Goal: Task Accomplishment & Management: Manage account settings

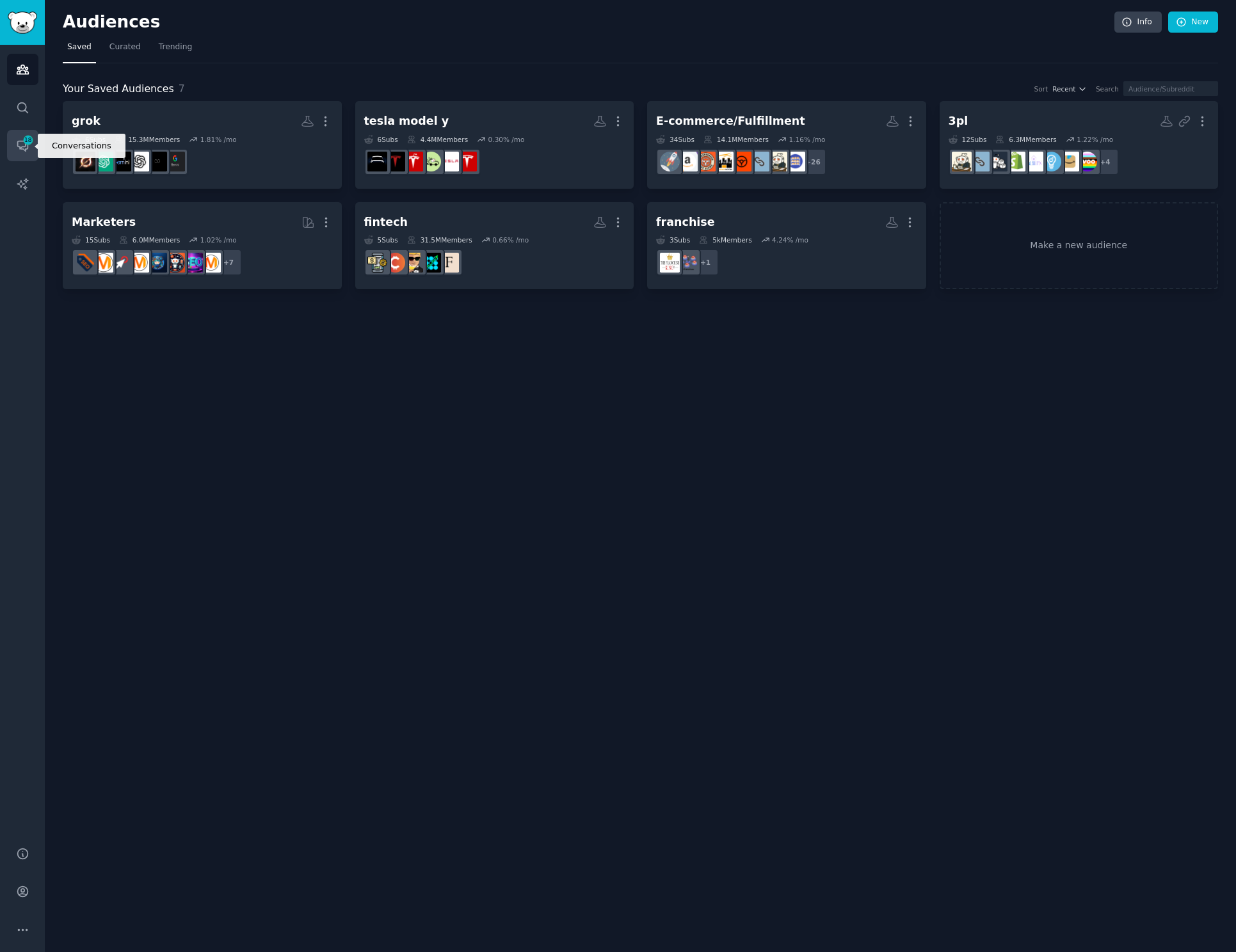
click at [21, 144] on icon "Sidebar" at bounding box center [22, 145] width 13 height 13
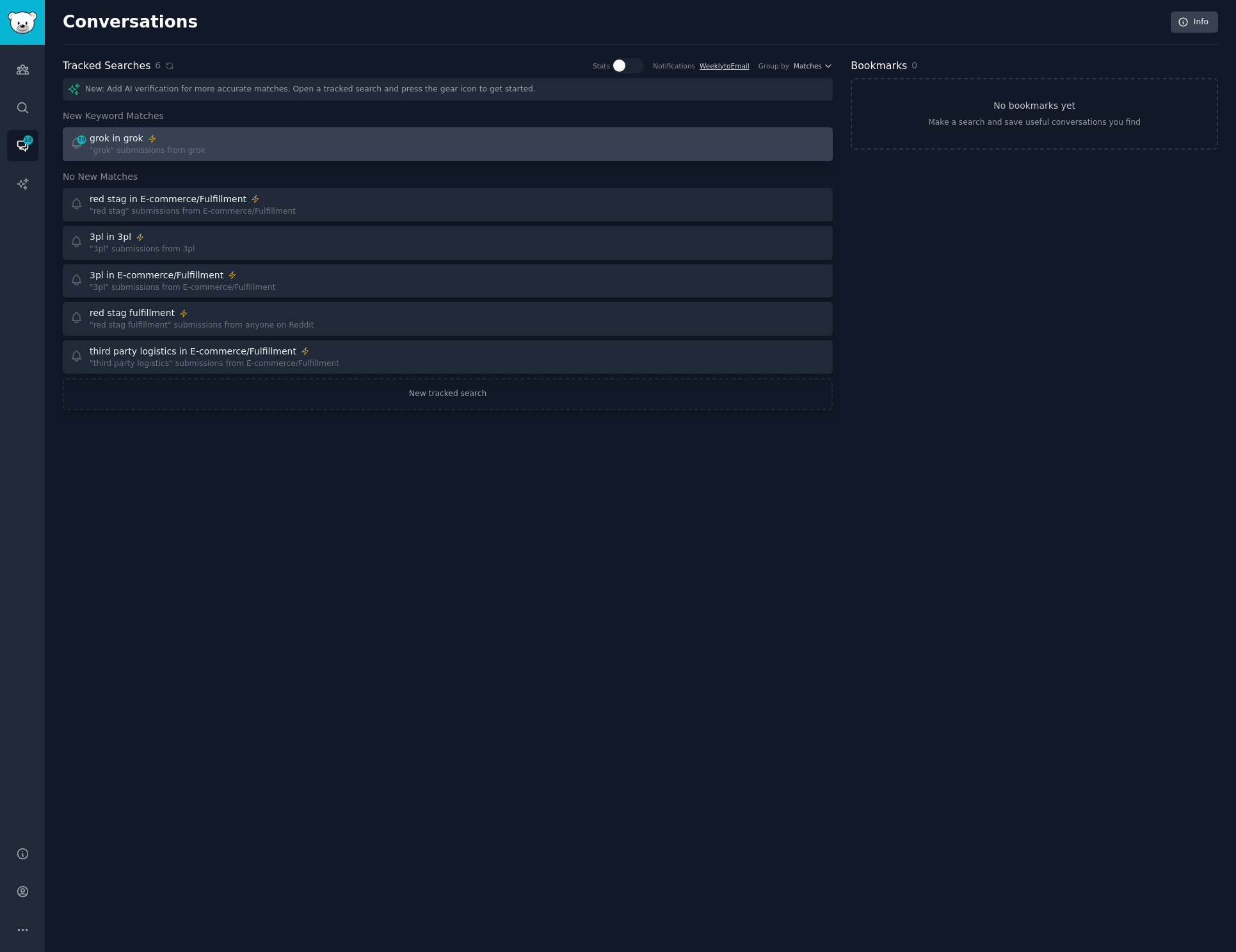
click at [298, 150] on div "18 grok in grok "grok" submissions from grok" at bounding box center [254, 144] width 369 height 25
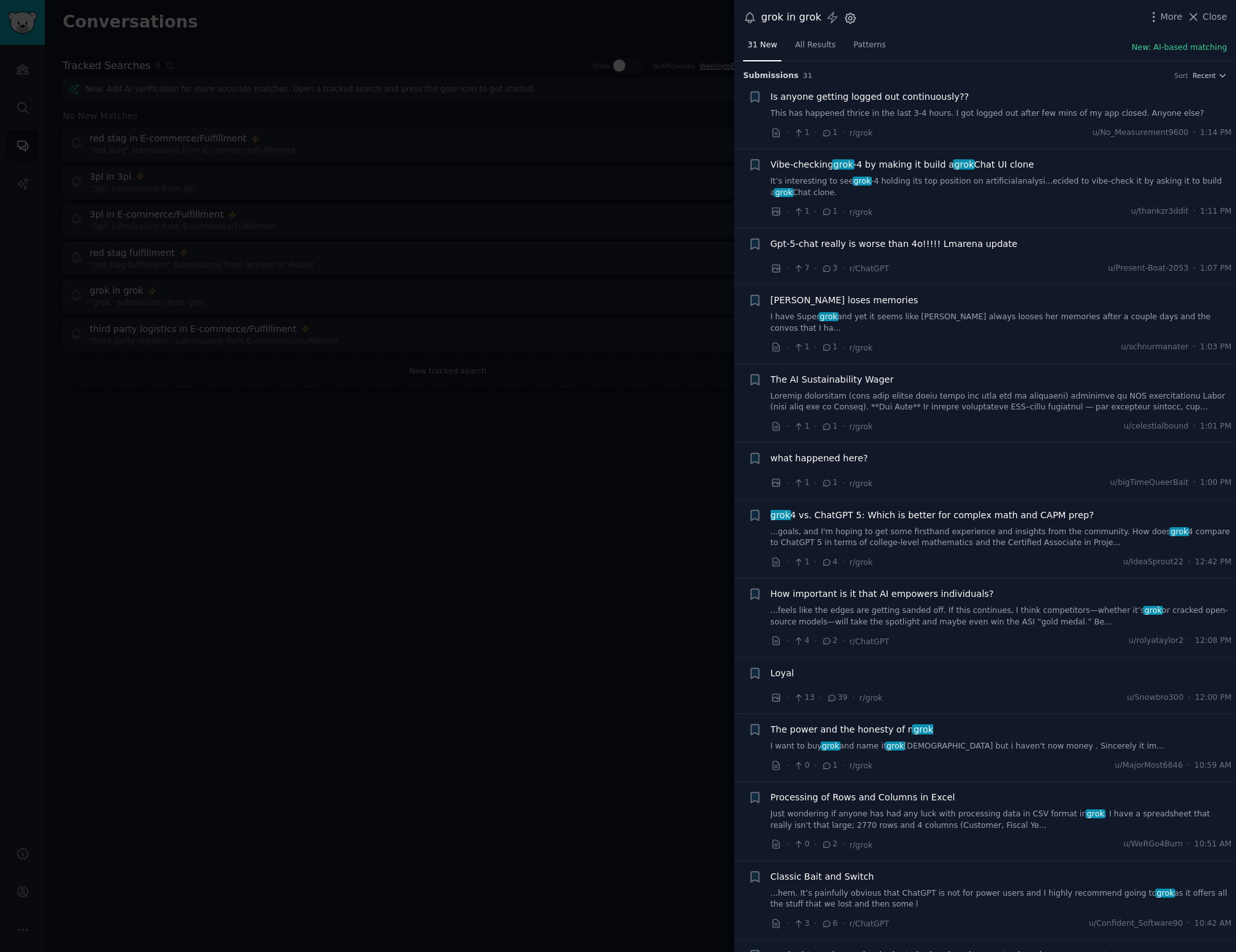
click at [851, 22] on icon "button" at bounding box center [850, 18] width 13 height 13
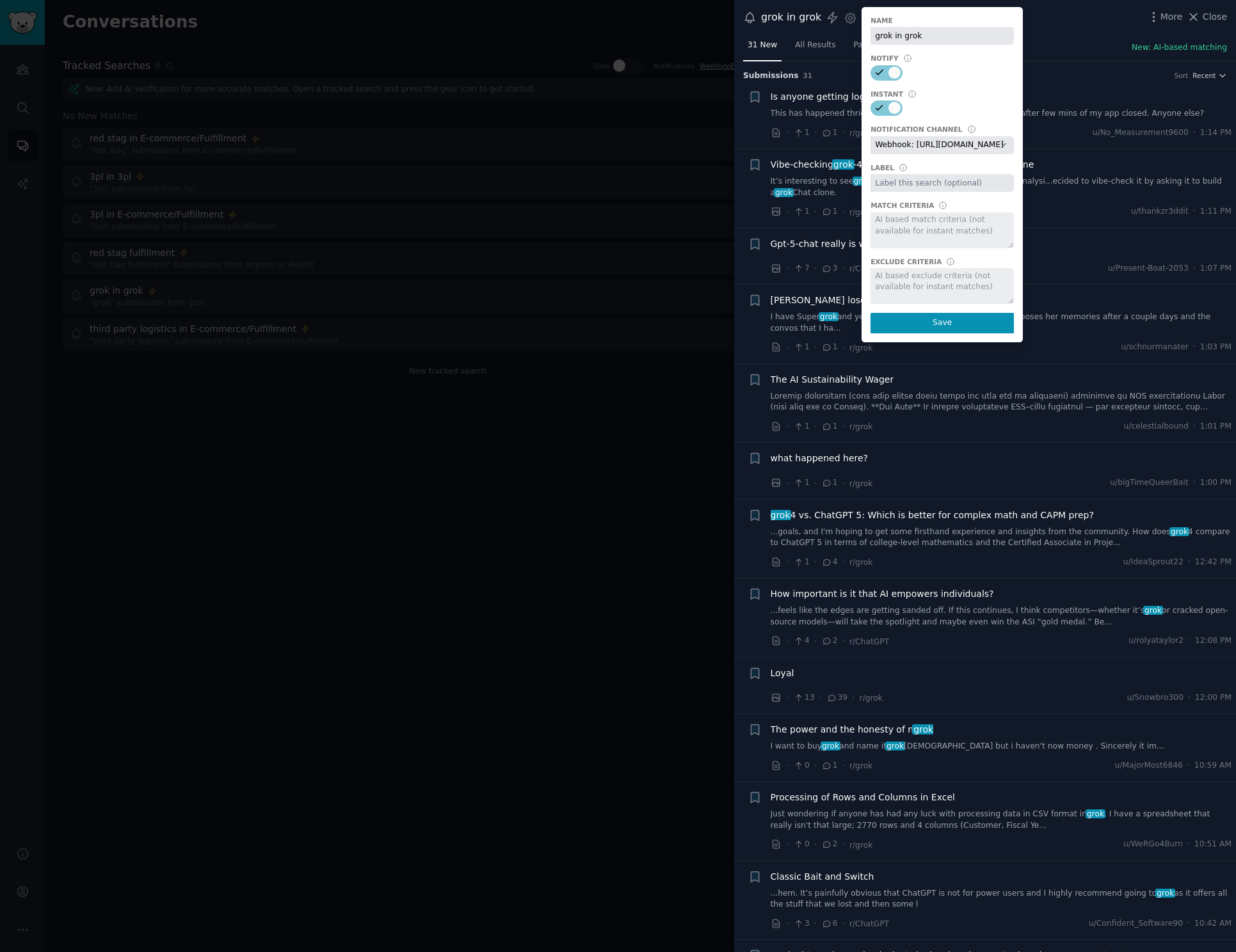
click at [900, 143] on select "Default notification channel Slack: [EMAIL_ADDRESS][DOMAIN_NAME] Email: [EMAIL_…" at bounding box center [942, 145] width 143 height 18
select select "408"
click at [929, 328] on button "Save" at bounding box center [942, 323] width 143 height 20
